Goal: Task Accomplishment & Management: Manage account settings

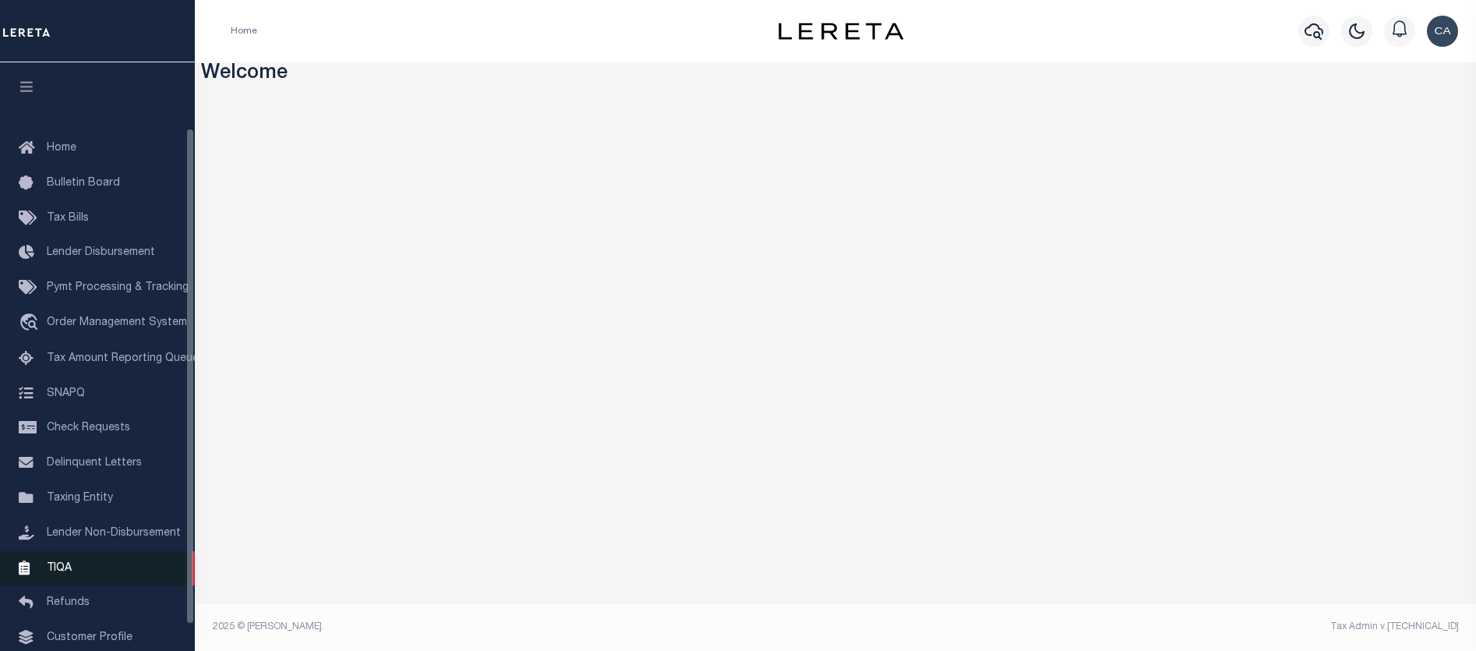
scroll to position [78, 0]
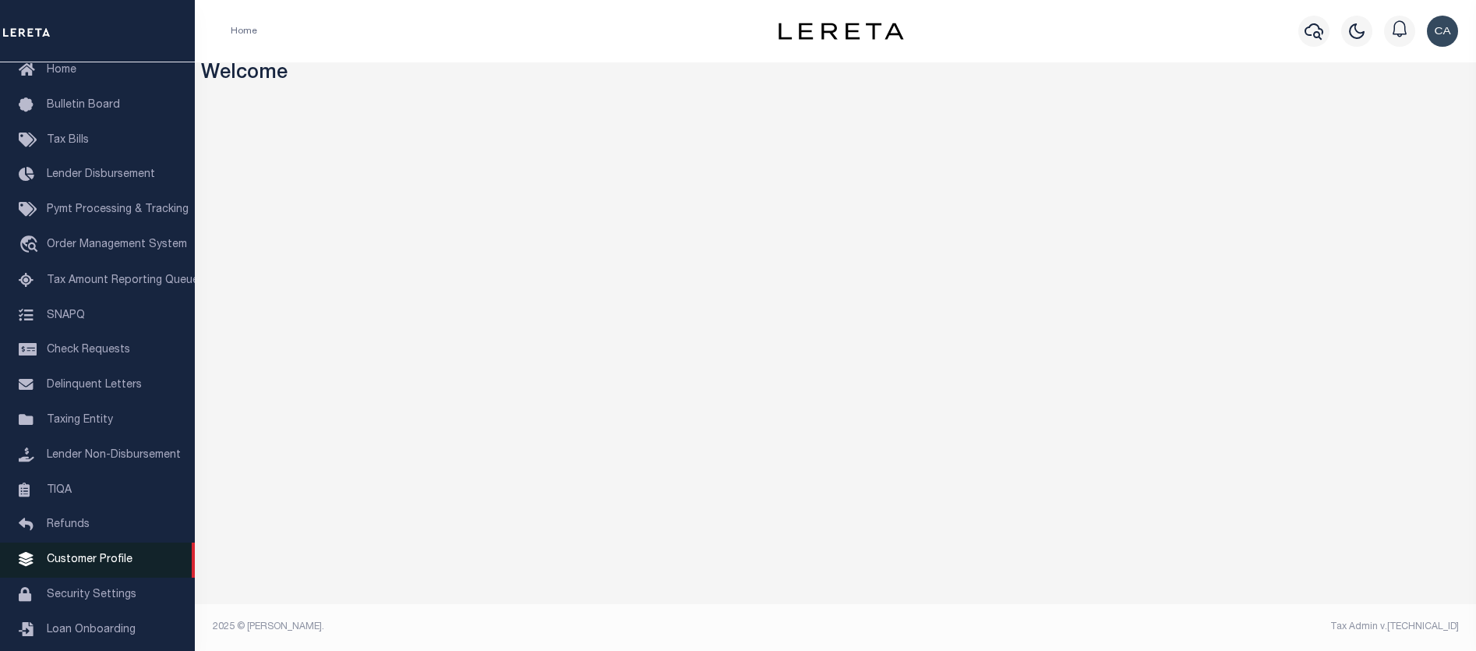
click at [134, 572] on link "Customer Profile" at bounding box center [97, 559] width 195 height 35
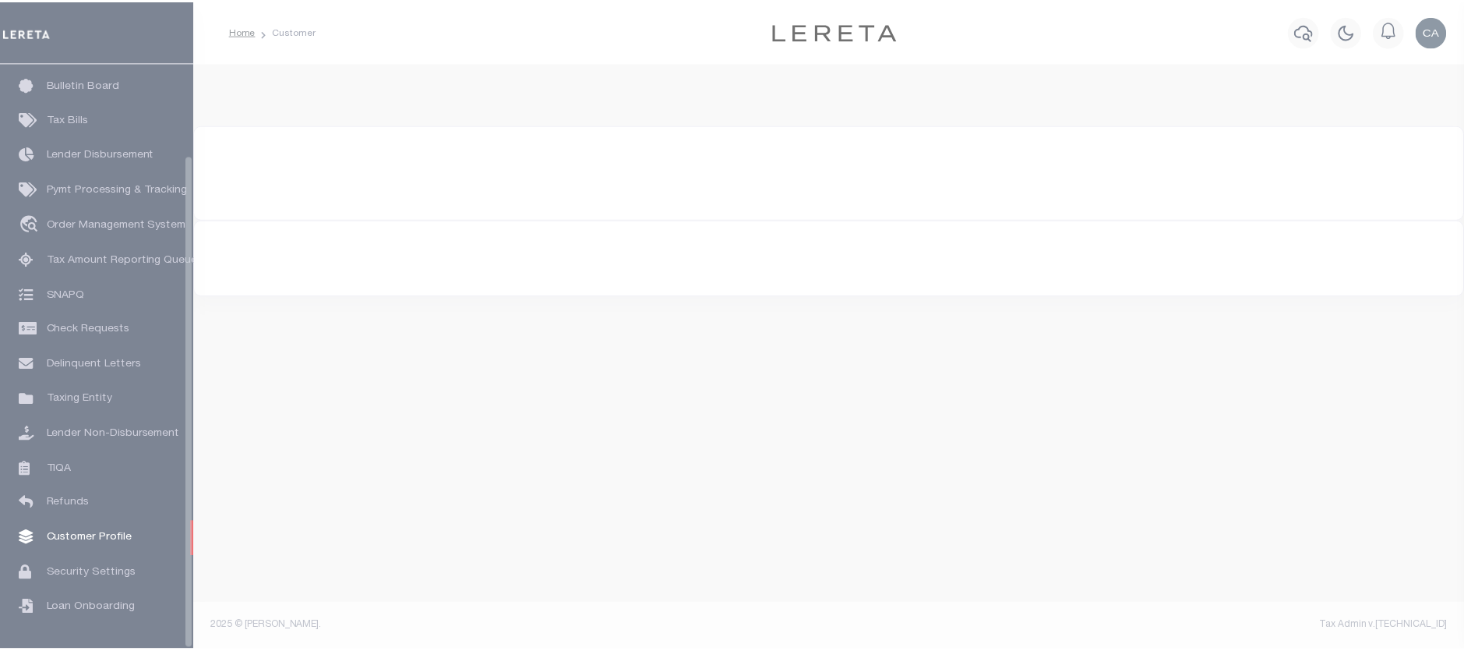
scroll to position [108, 0]
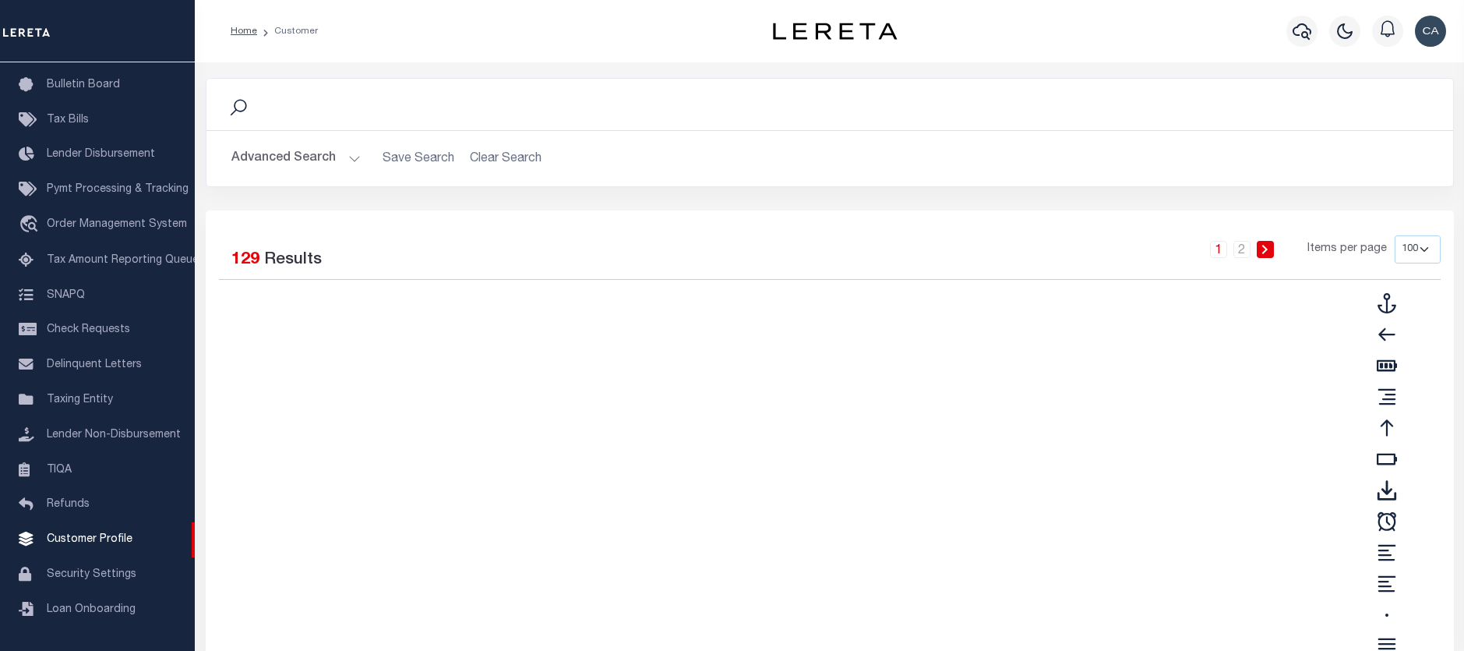
click at [298, 158] on button "Advanced Search" at bounding box center [295, 158] width 129 height 30
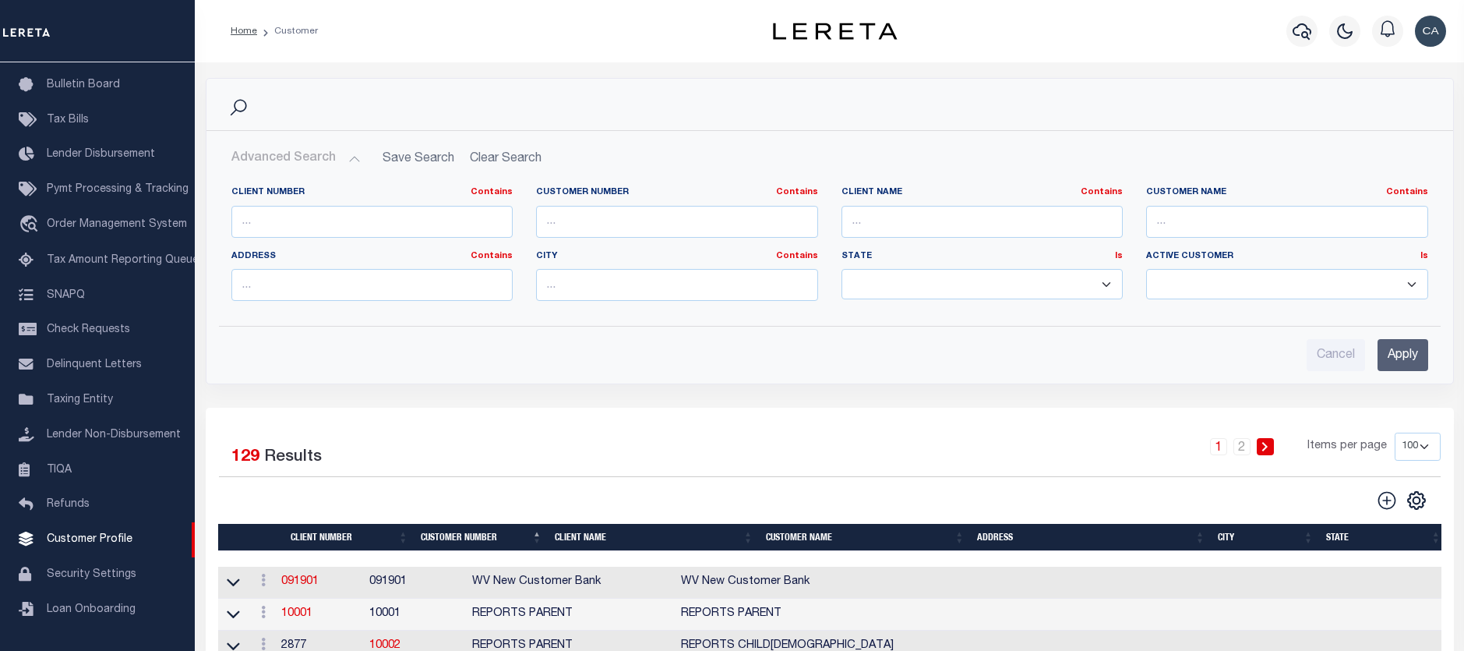
click at [366, 203] on div "Client Number Contains Contains Is" at bounding box center [372, 211] width 282 height 51
click at [373, 214] on input "text" at bounding box center [372, 222] width 282 height 32
type input "2170"
click at [1416, 359] on input "Apply" at bounding box center [1403, 355] width 51 height 32
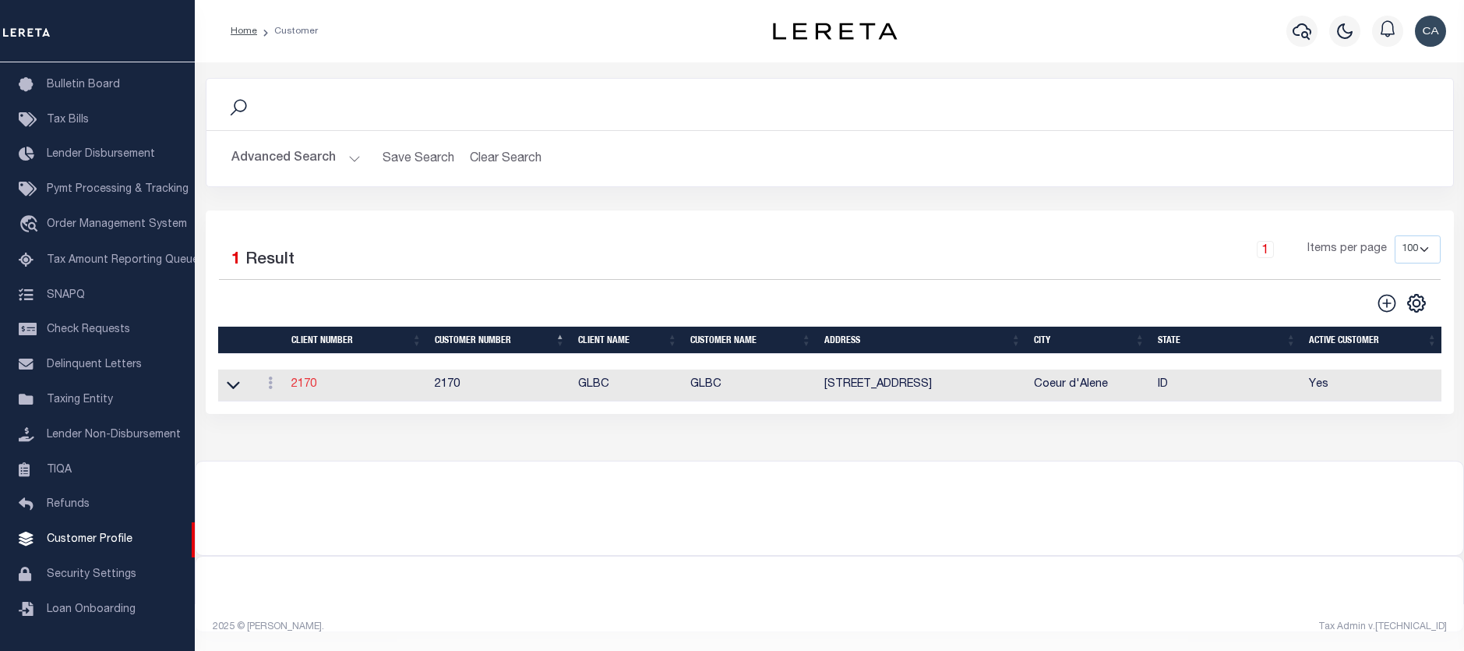
click at [303, 390] on link "2170" at bounding box center [303, 384] width 25 height 11
select select
type input "GLBC"
type input "2170"
type input "GLBC"
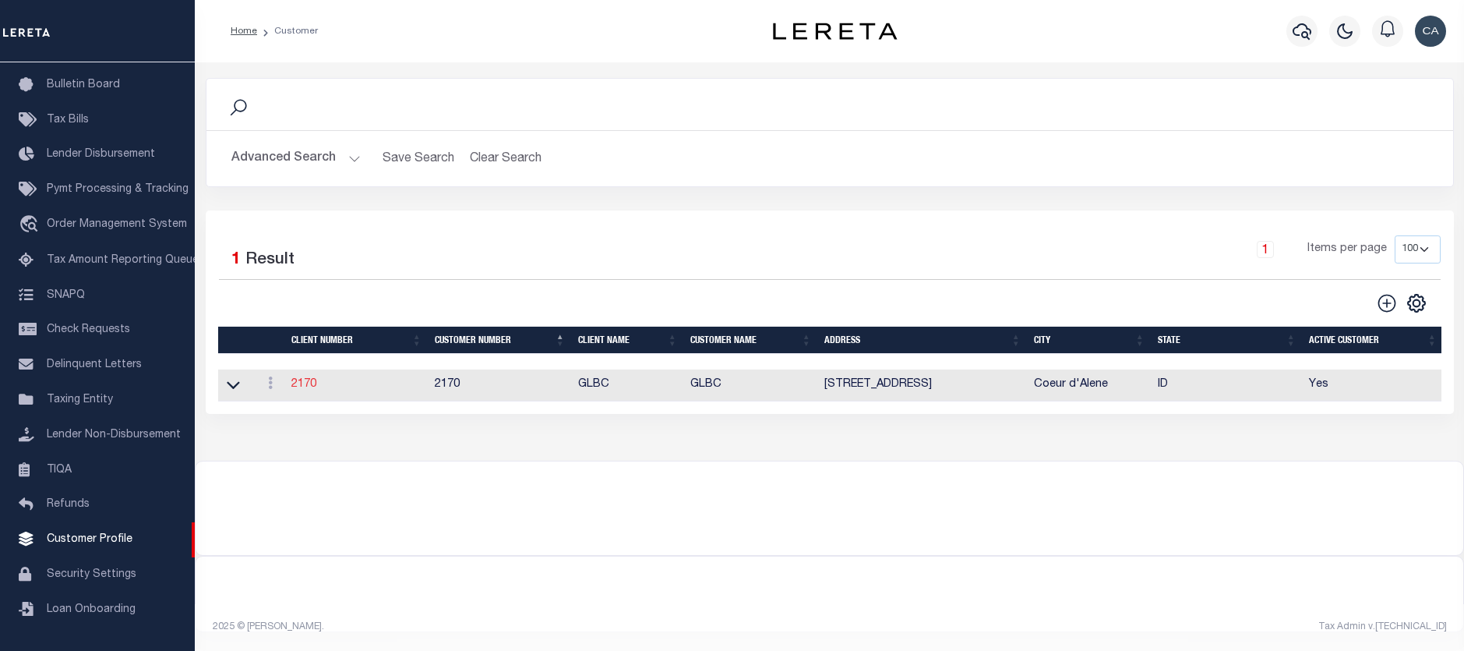
type input "[PERSON_NAME]"
select select "Commercial"
type input "[PERSON_NAME]"
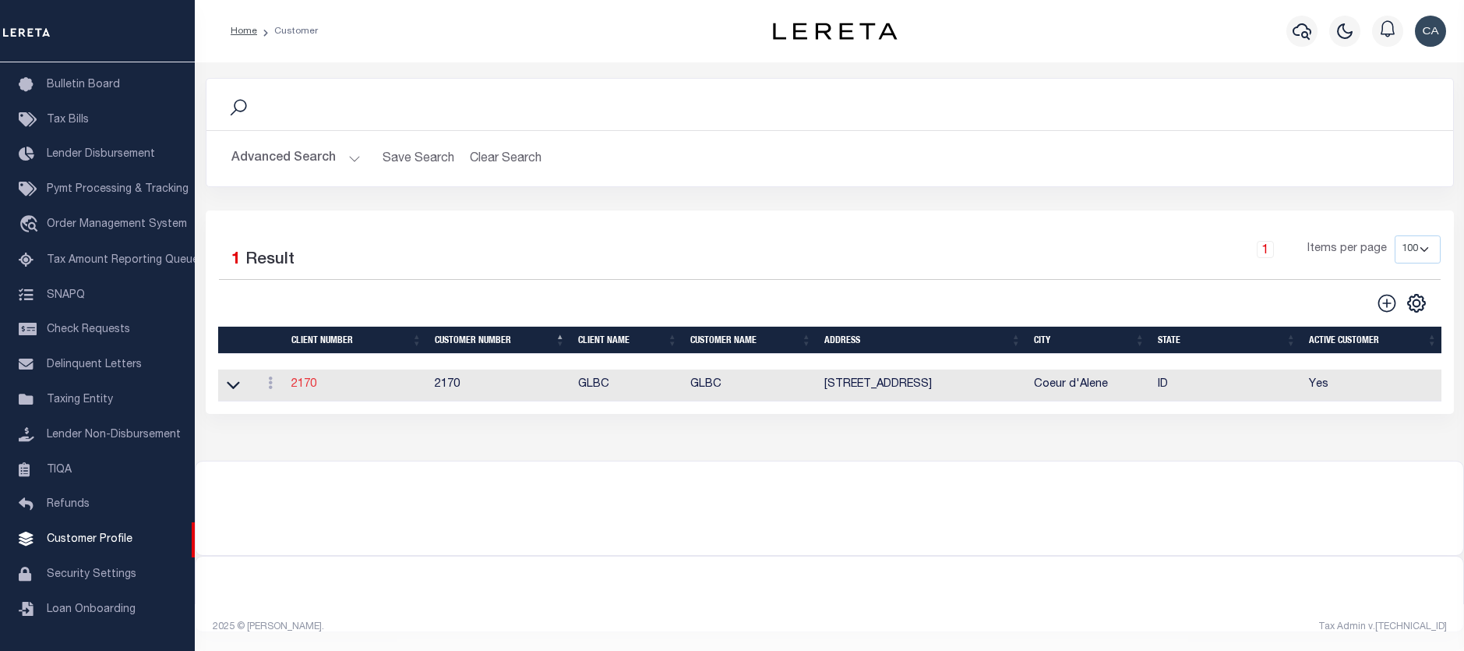
checkbox input "true"
select select
checkbox input "true"
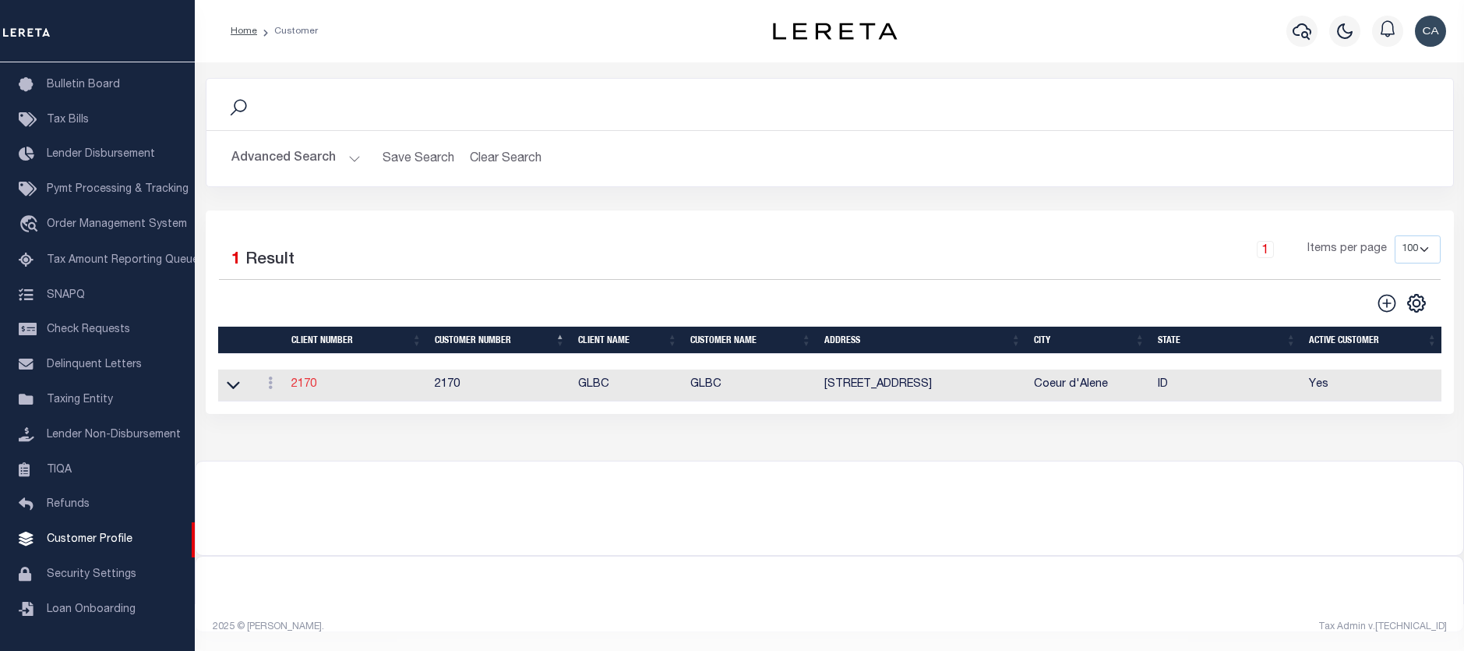
type textarea "Delinquent - $5.00 per loan added to LOL fee After 4 parcels - $5.00 Same contr…"
type input "0"
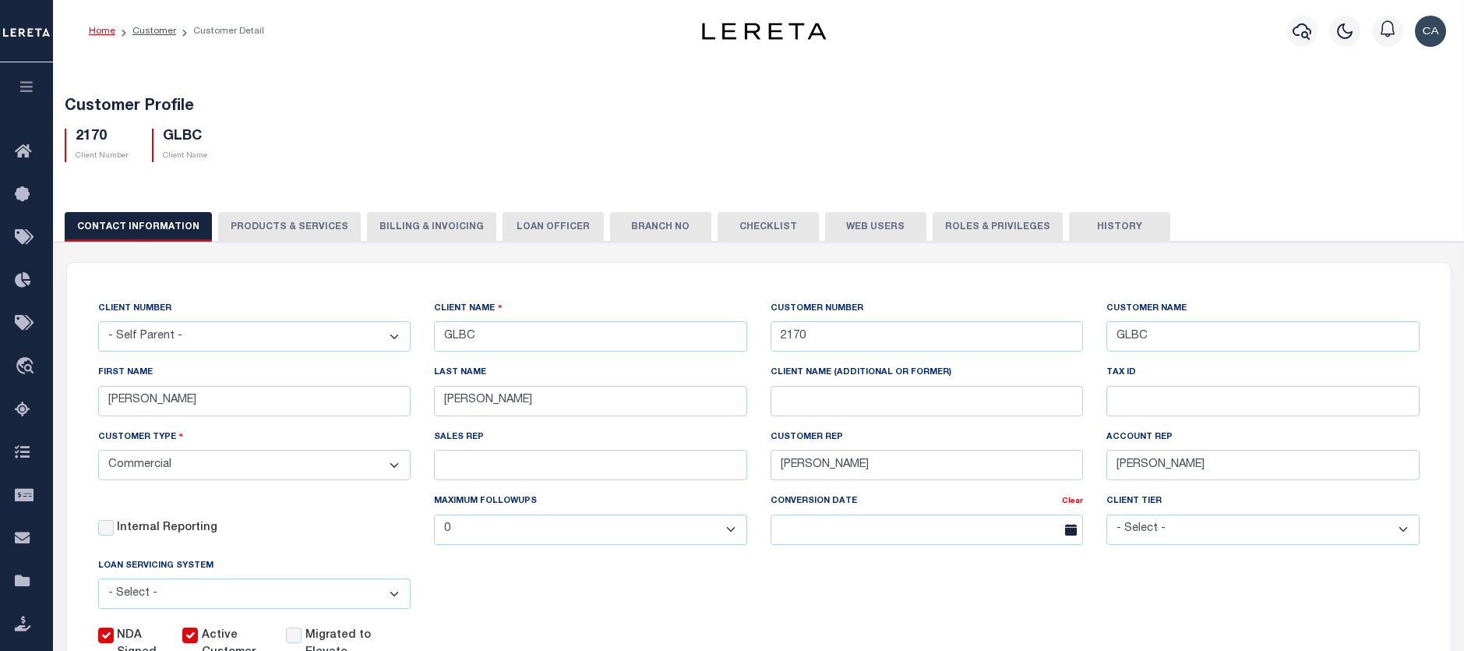
click at [295, 233] on button "PRODUCTS & SERVICES" at bounding box center [289, 227] width 143 height 30
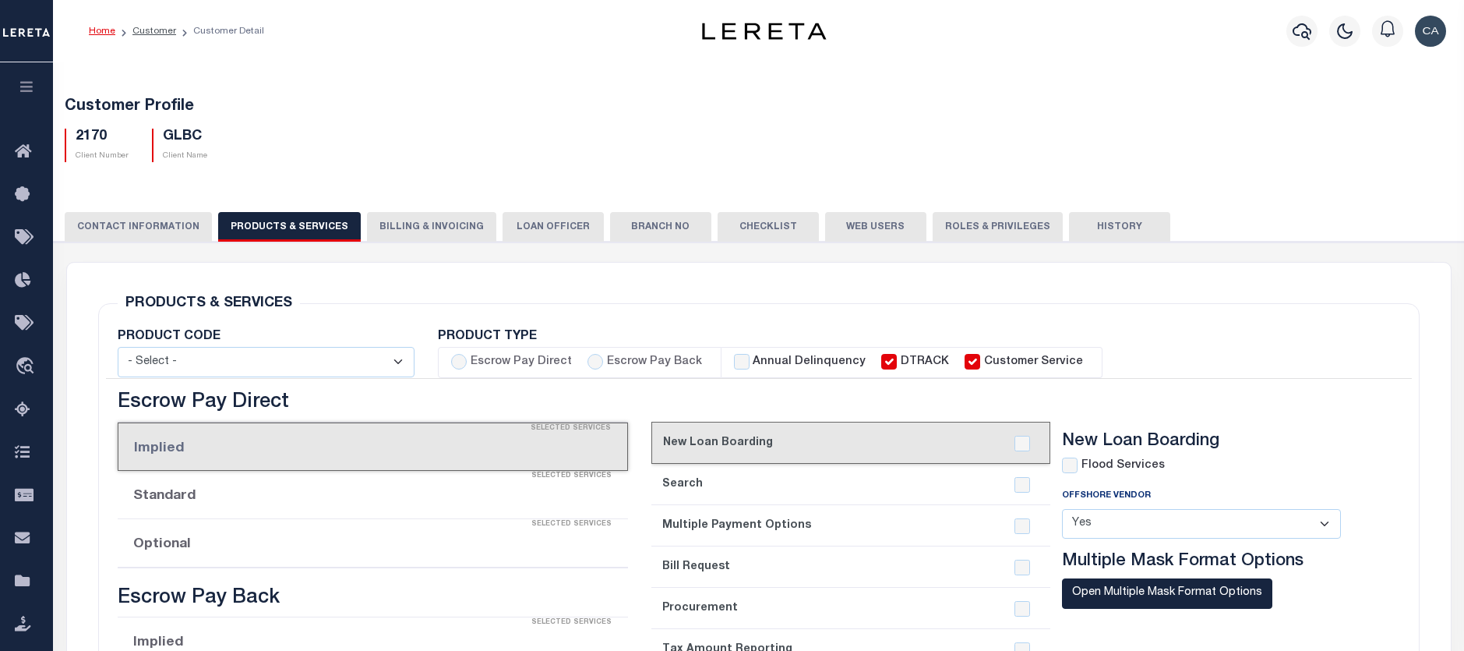
select select "STX"
radio input "true"
checkbox input "true"
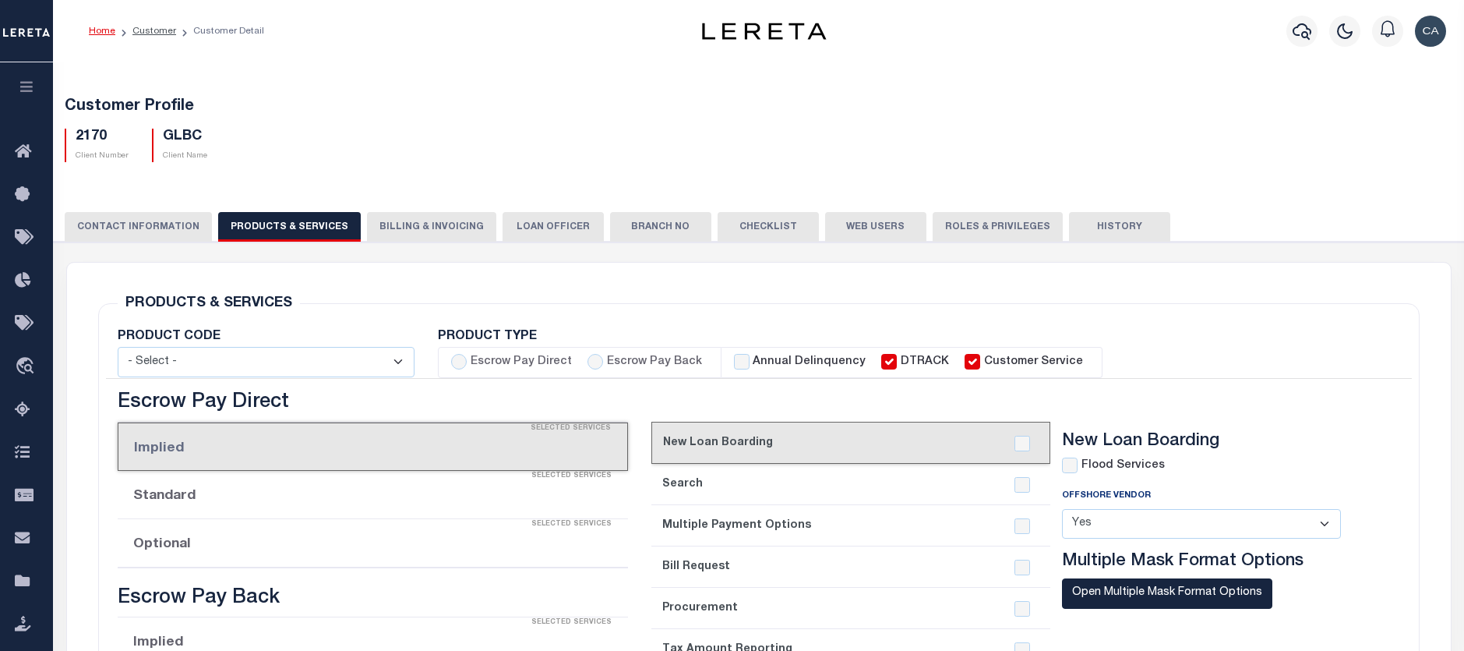
checkbox input "true"
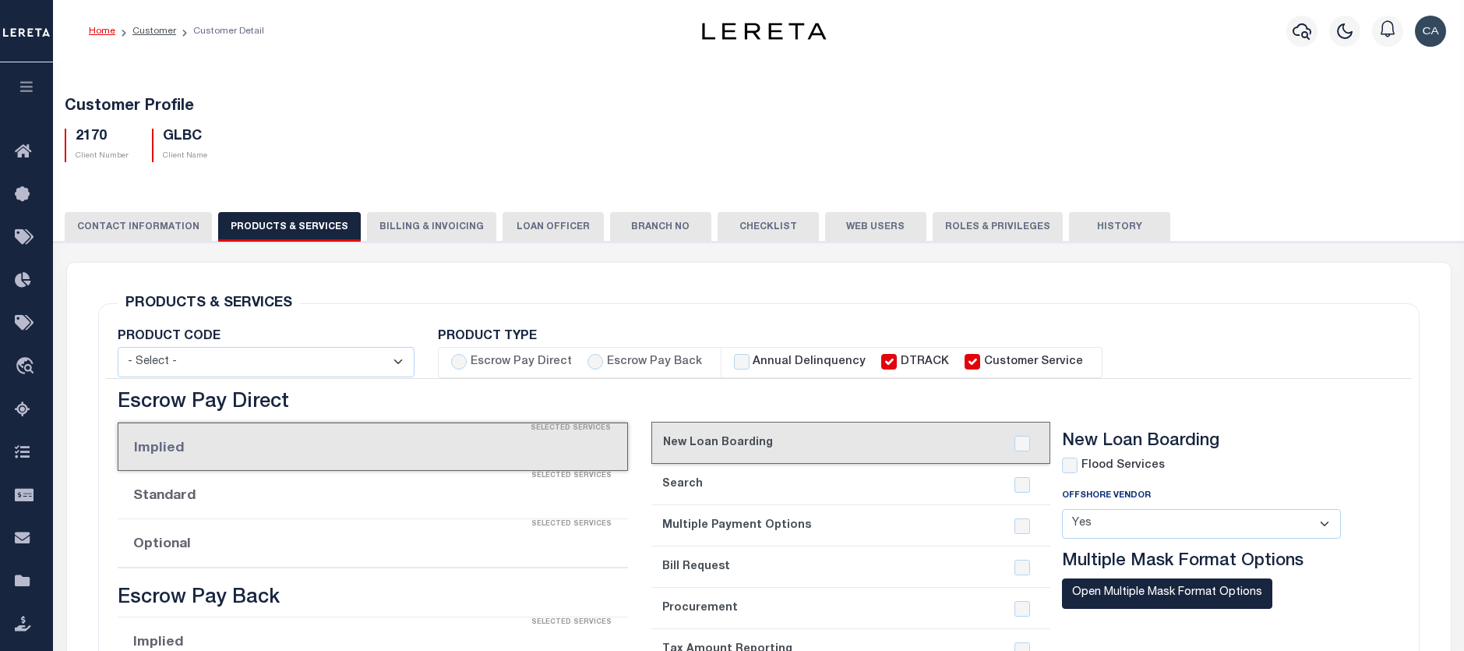
checkbox input "true"
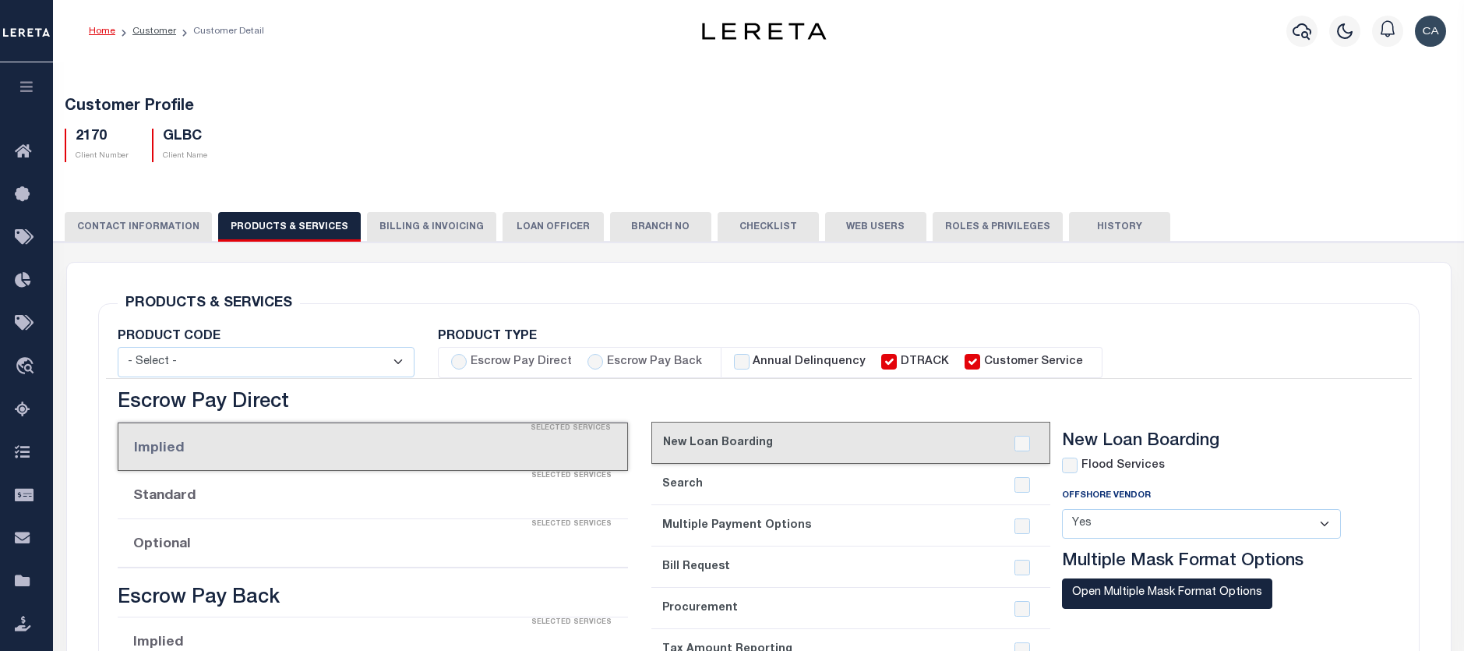
type textarea "Delinquent - $5.00 per loan added to LOL fee After 4 parcels - $5.00 Same contr…"
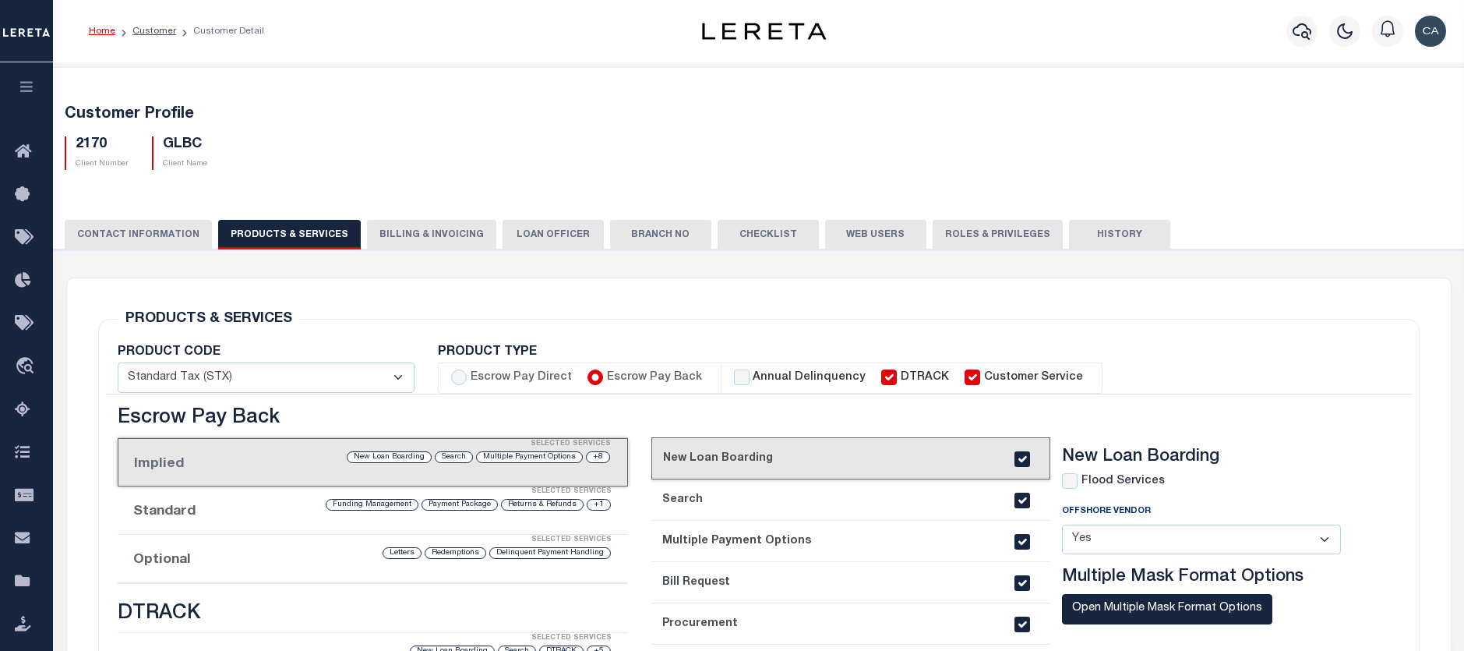
click at [1090, 479] on label "Flood Services" at bounding box center [1123, 481] width 83 height 17
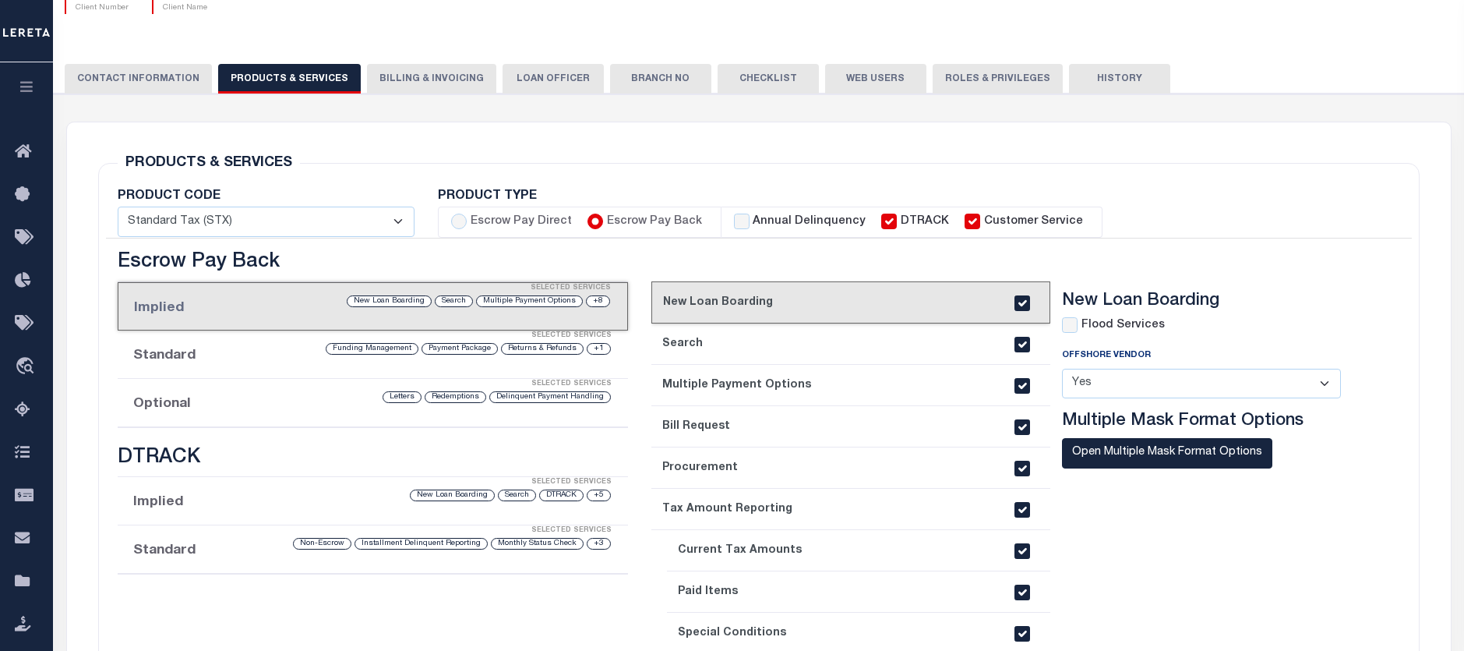
click at [1072, 336] on div "Flood Services Offshore Vendor - Select - Yes No Multiple Mask Format Options" at bounding box center [1213, 411] width 303 height 189
click at [1071, 327] on input "checkbox" at bounding box center [1070, 325] width 16 height 16
checkbox input "true"
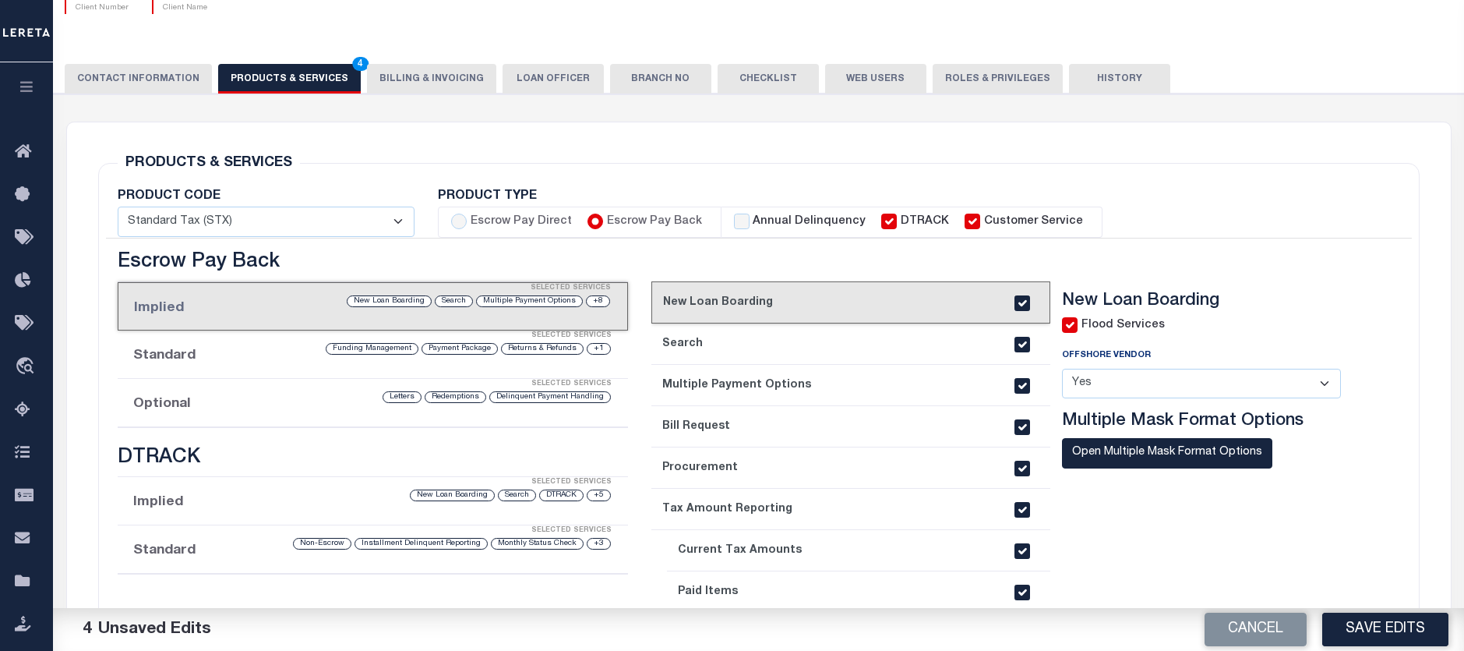
click at [1161, 560] on section "New Loan Boarding Flood Services Offshore Vendor - Select - Yes No" at bounding box center [1213, 539] width 303 height 496
click at [1376, 629] on button "Save Edits" at bounding box center [1386, 630] width 126 height 34
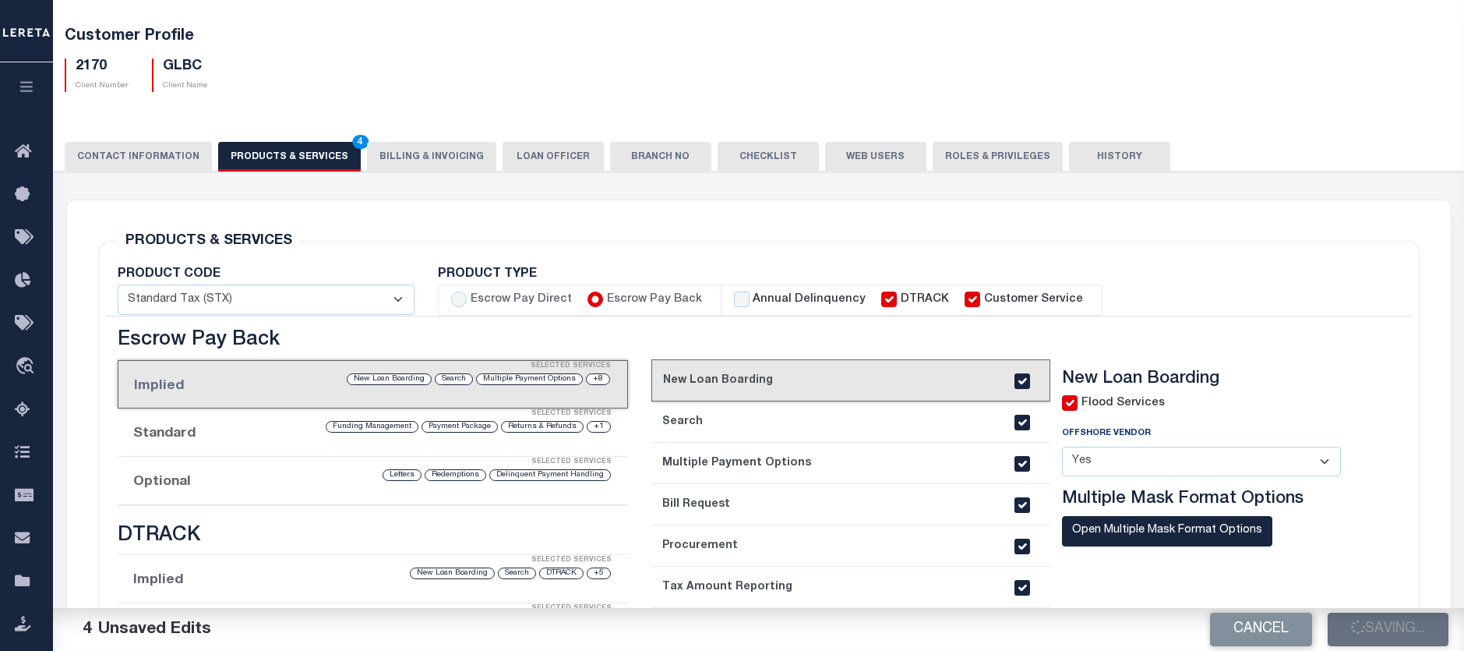
scroll to position [0, 0]
